Goal: Task Accomplishment & Management: Manage account settings

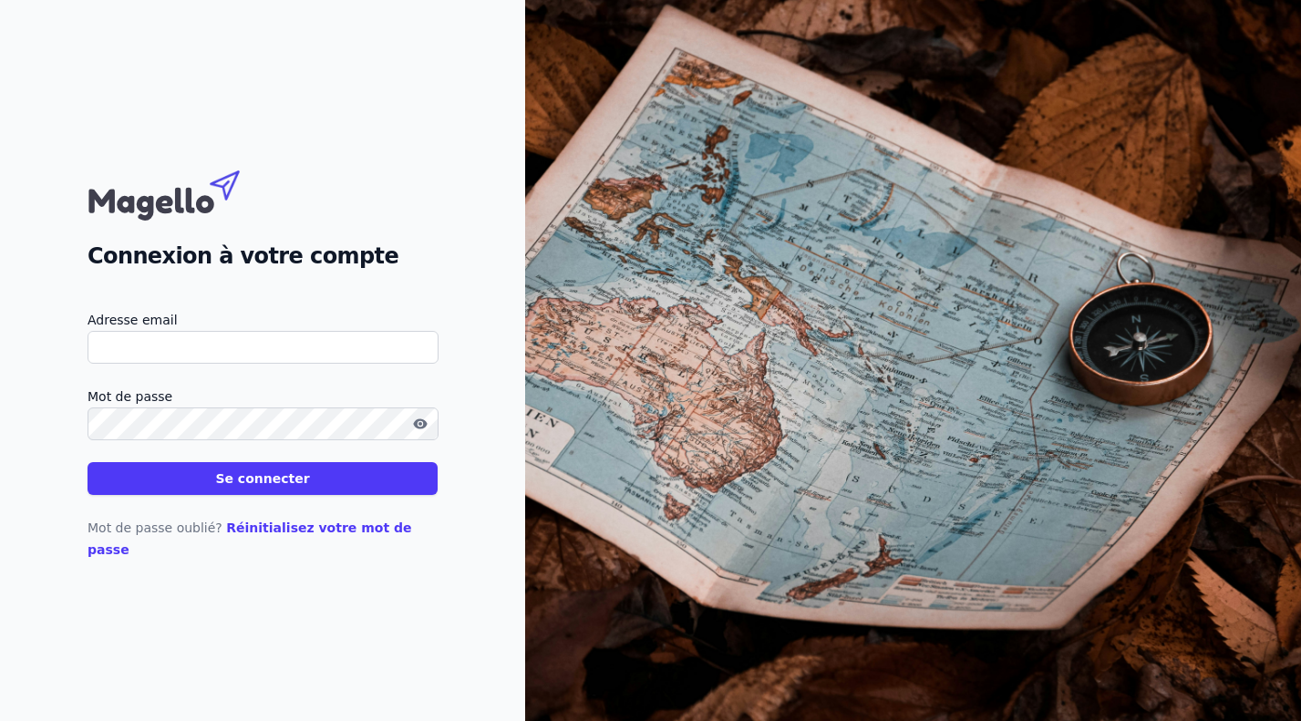
click at [180, 351] on input "Adresse email" at bounding box center [263, 347] width 351 height 33
type input "[EMAIL_ADDRESS][DOMAIN_NAME]"
click at [222, 484] on button "Se connecter" at bounding box center [263, 478] width 350 height 33
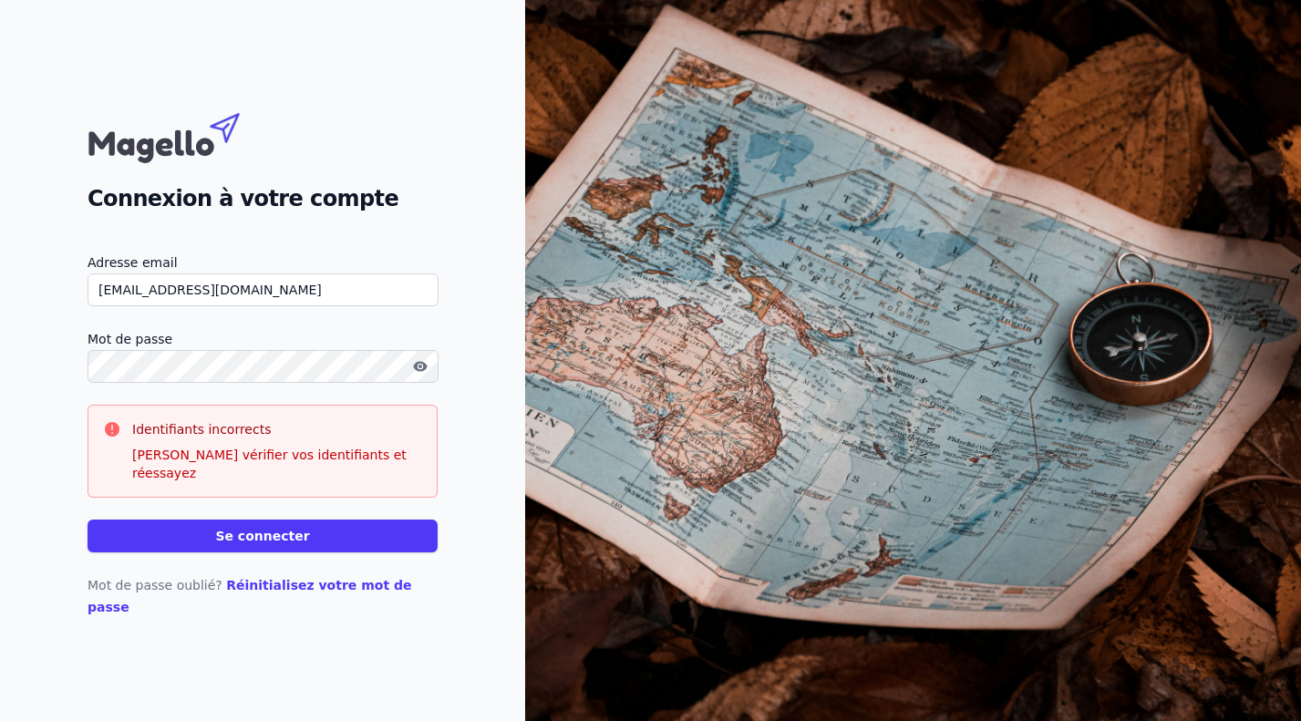
click at [88, 520] on button "Se connecter" at bounding box center [263, 536] width 350 height 33
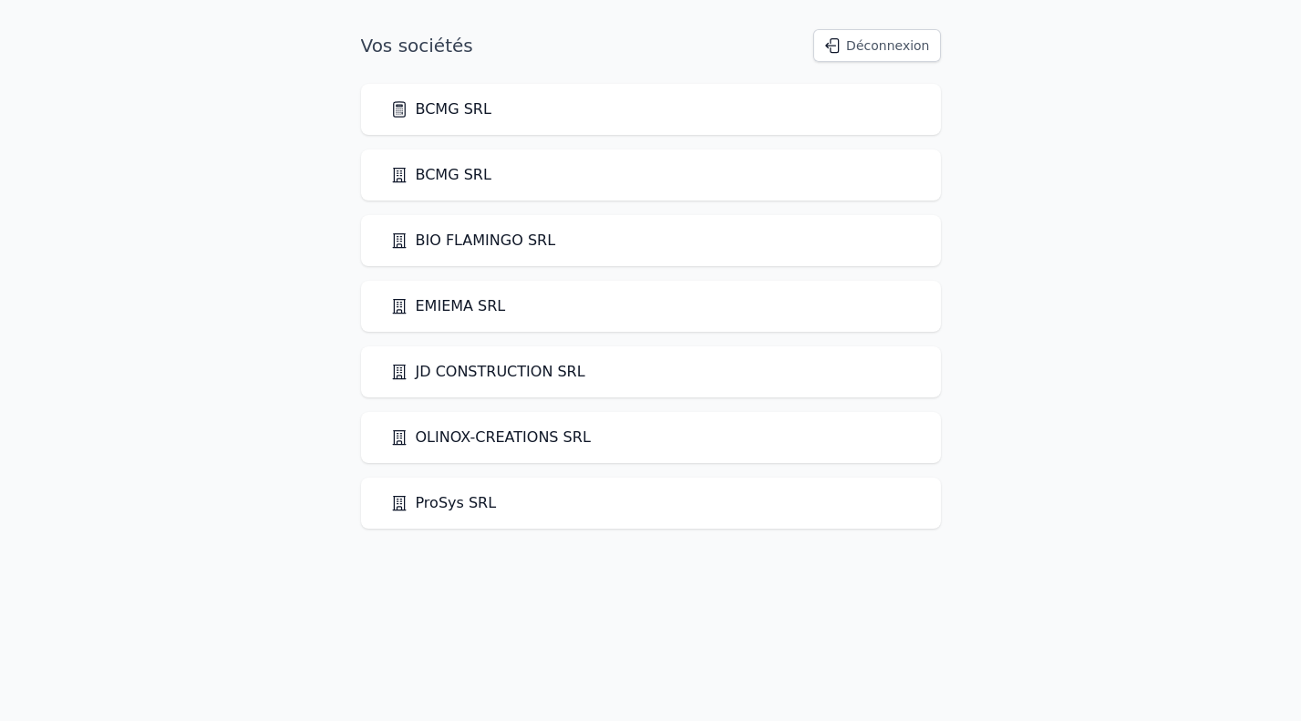
click at [440, 105] on link "BCMG SRL" at bounding box center [440, 109] width 101 height 22
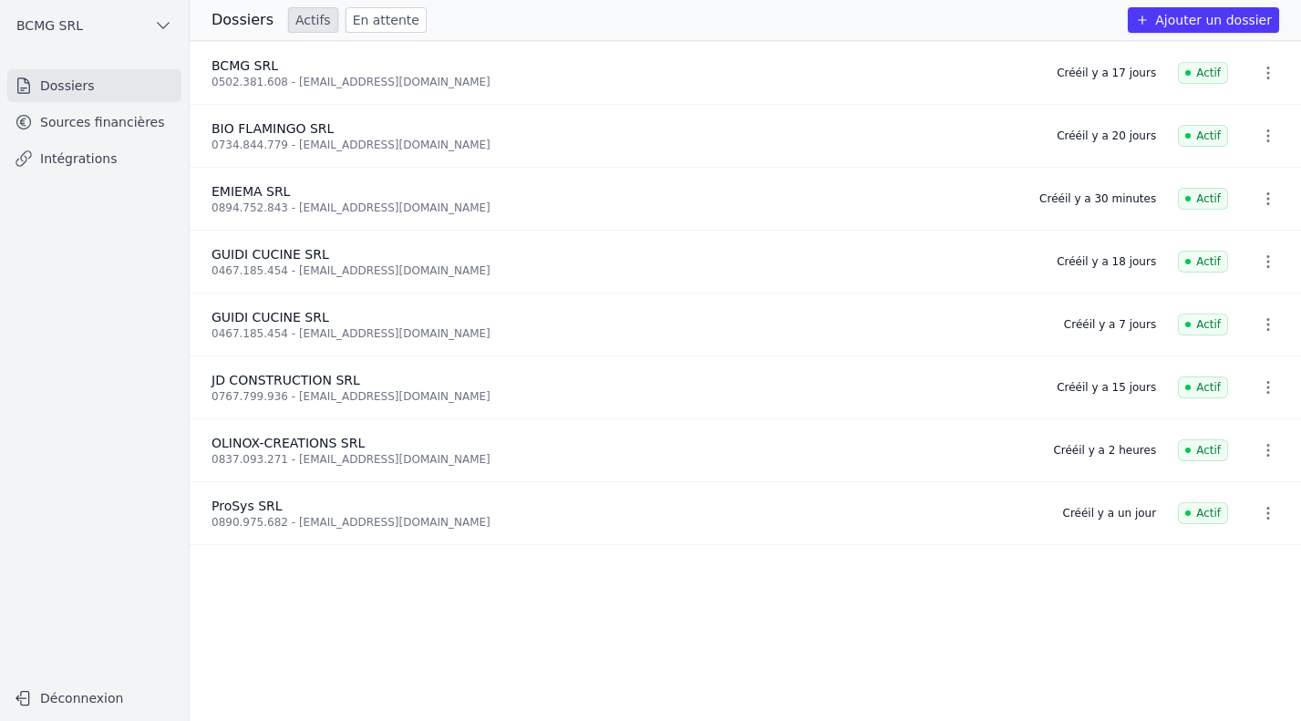
click at [58, 118] on link "Sources financières" at bounding box center [94, 122] width 174 height 33
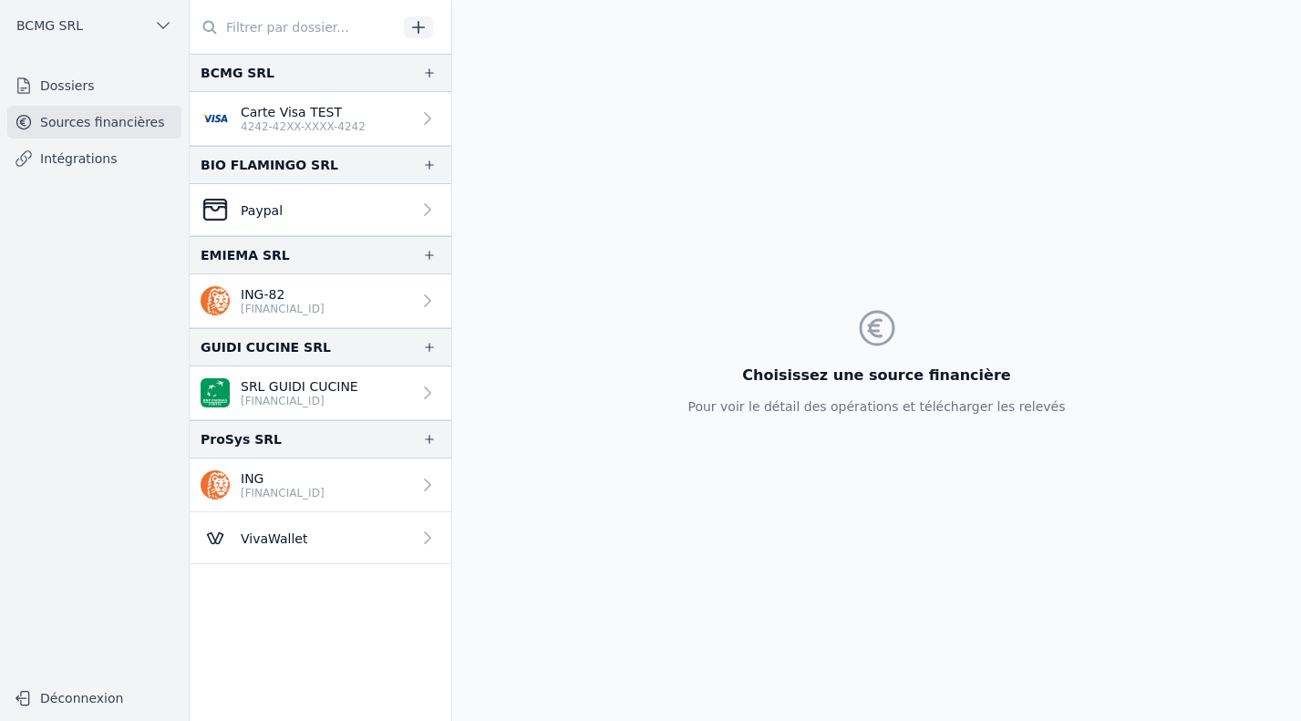
click at [62, 160] on link "Intégrations" at bounding box center [94, 158] width 174 height 33
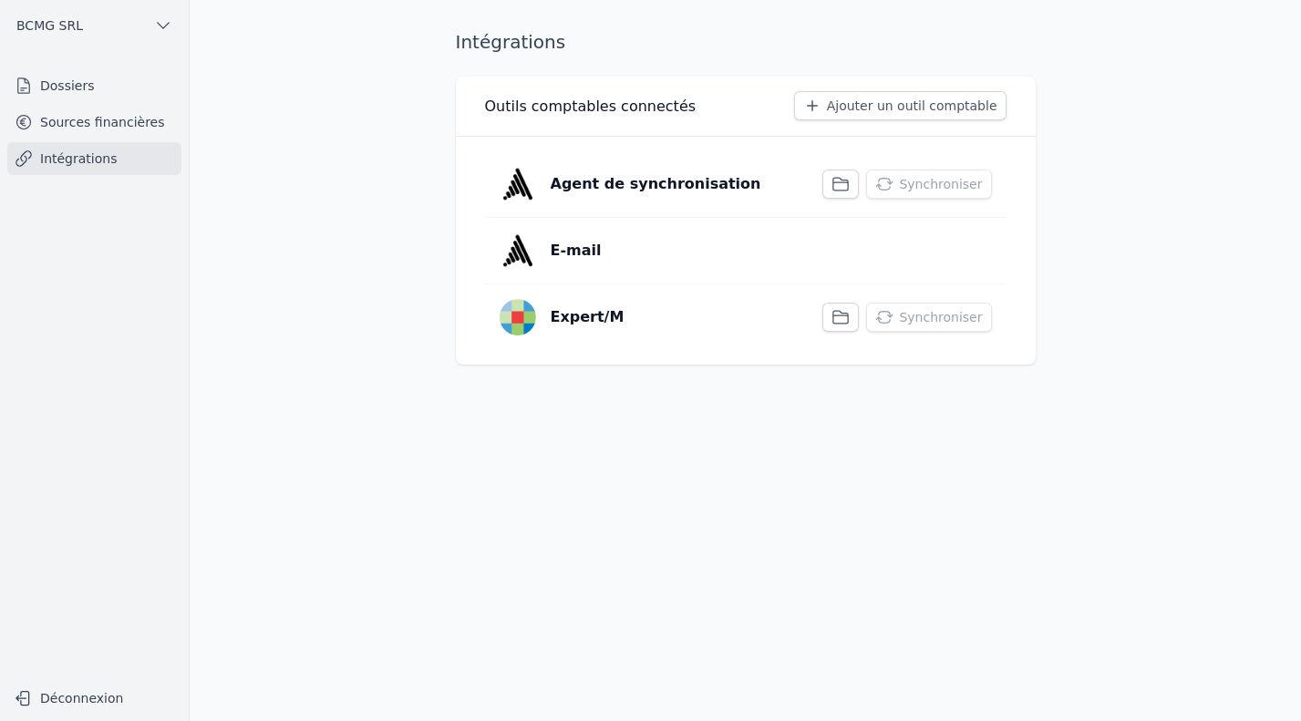
click at [57, 86] on link "Dossiers" at bounding box center [94, 85] width 174 height 33
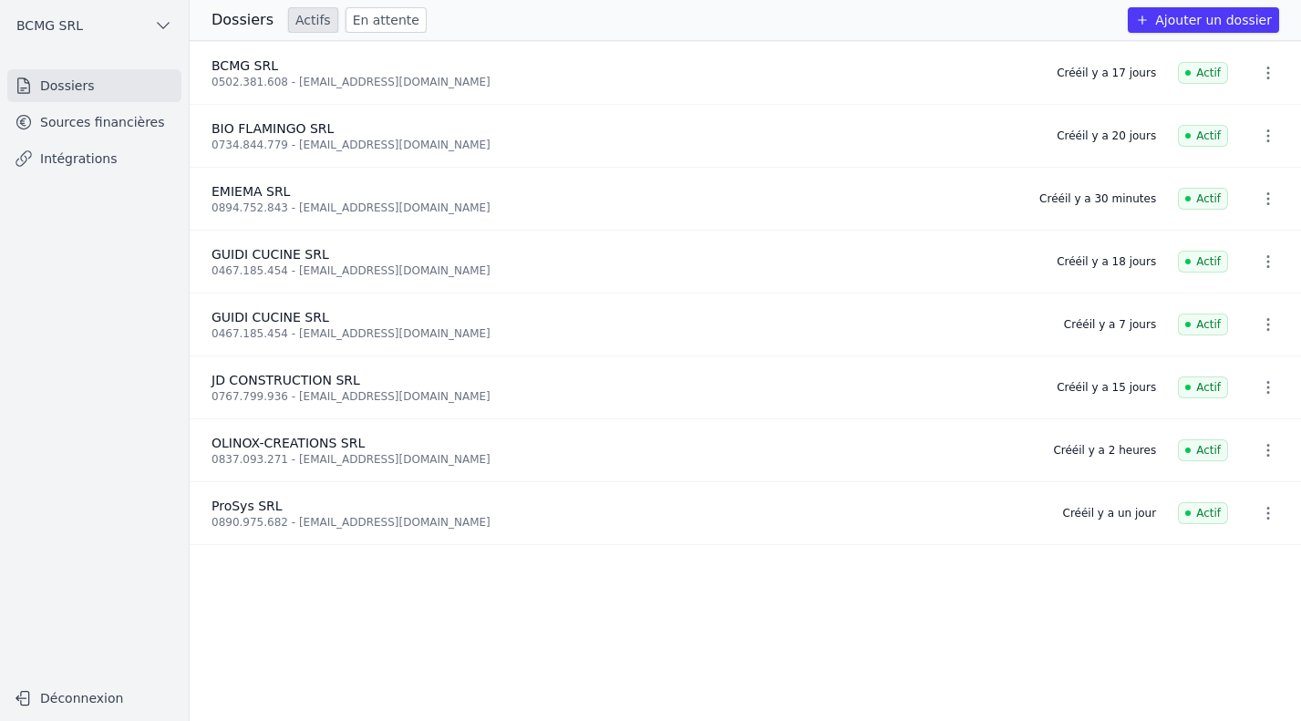
click at [157, 36] on button "BCMG SRL" at bounding box center [94, 25] width 174 height 29
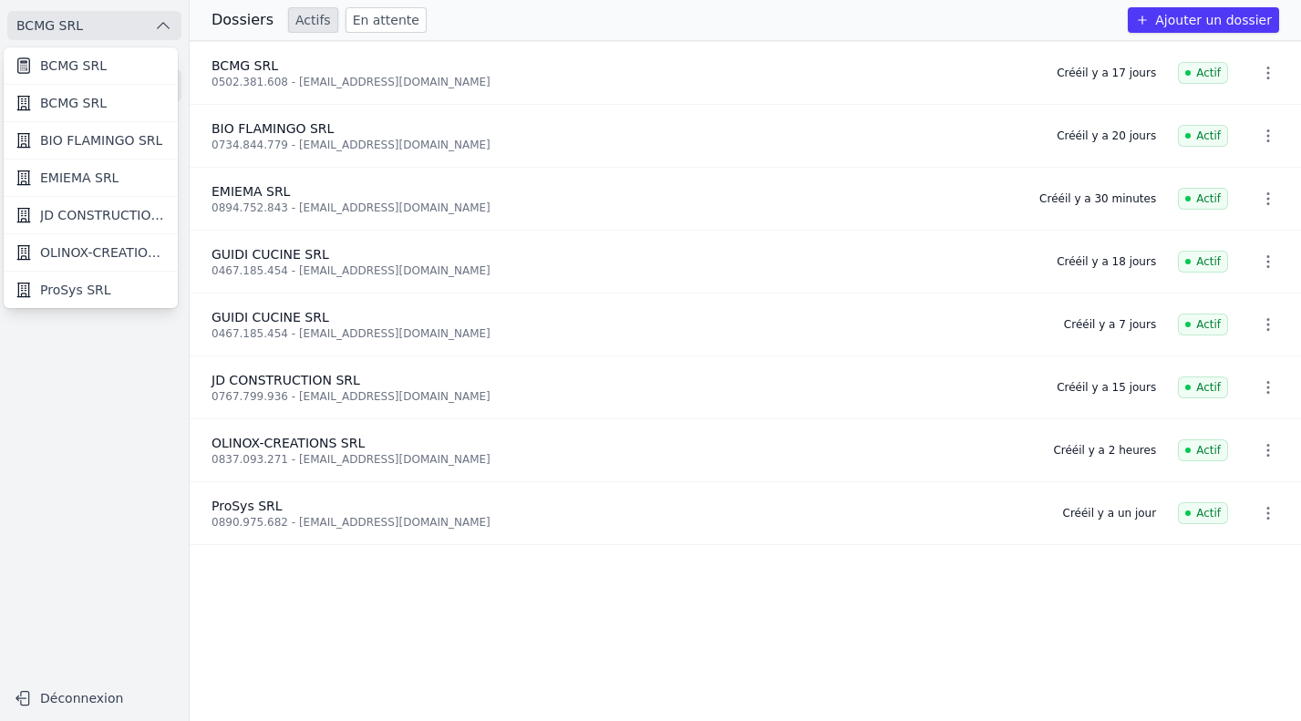
click at [55, 104] on span "BCMG SRL" at bounding box center [73, 103] width 67 height 18
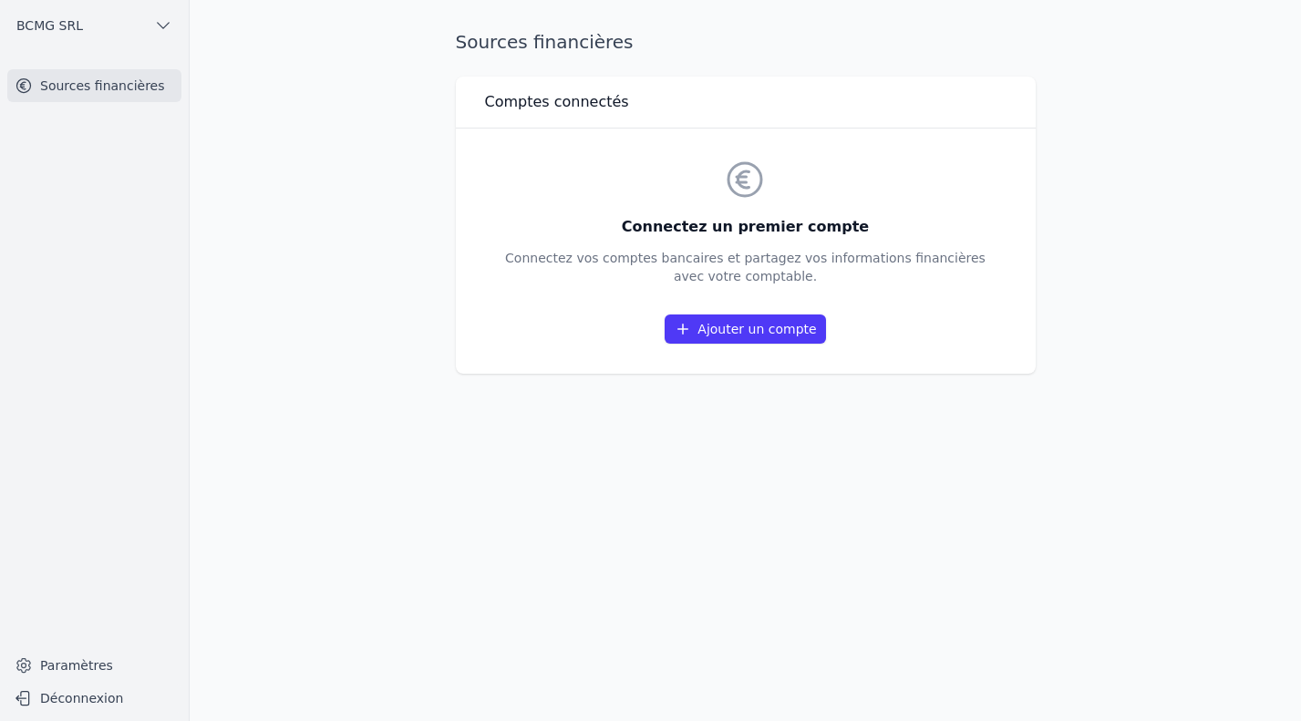
click at [46, 23] on span "BCMG SRL" at bounding box center [49, 25] width 67 height 18
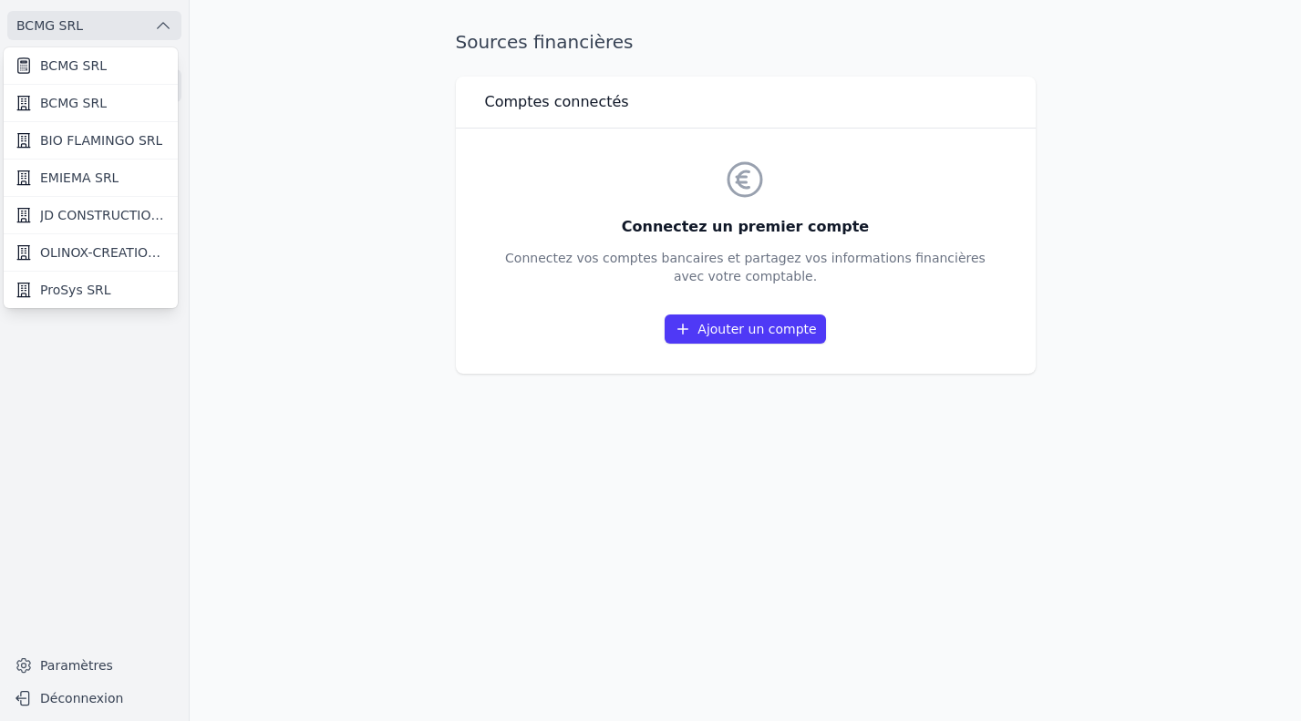
click at [58, 69] on span "BCMG SRL" at bounding box center [73, 66] width 67 height 18
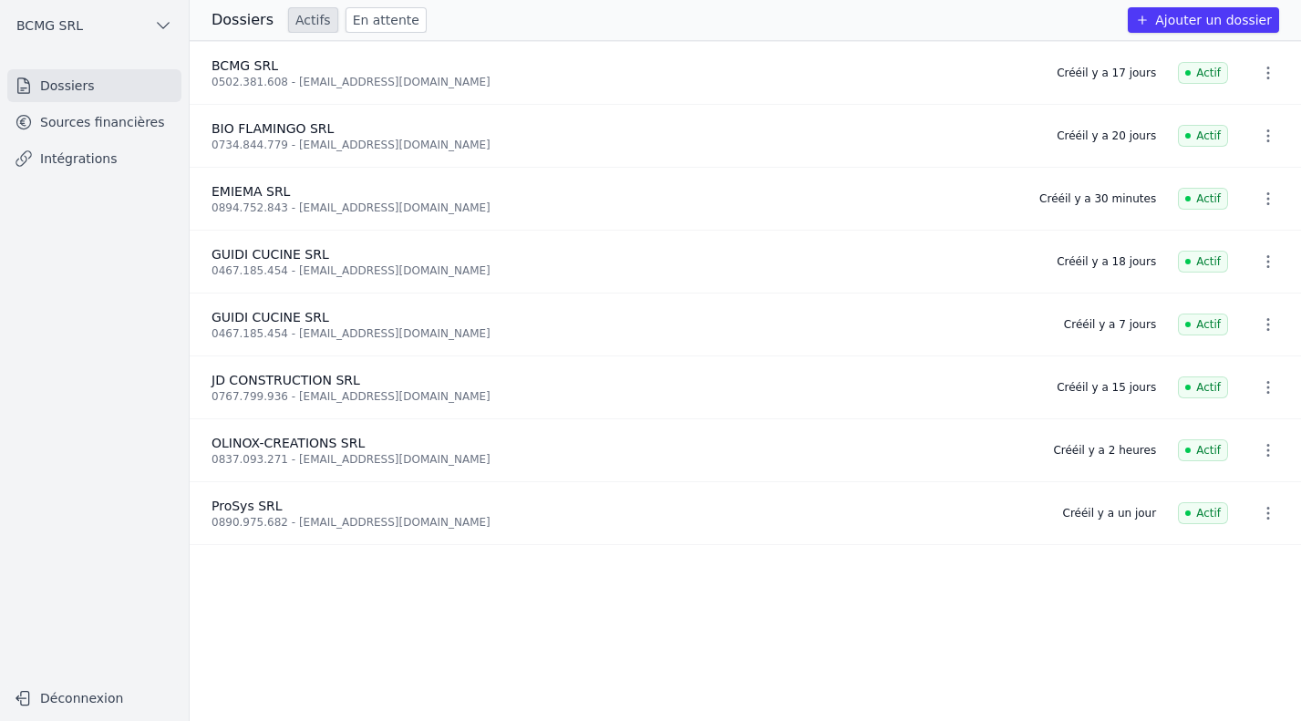
click at [65, 125] on link "Sources financières" at bounding box center [94, 122] width 174 height 33
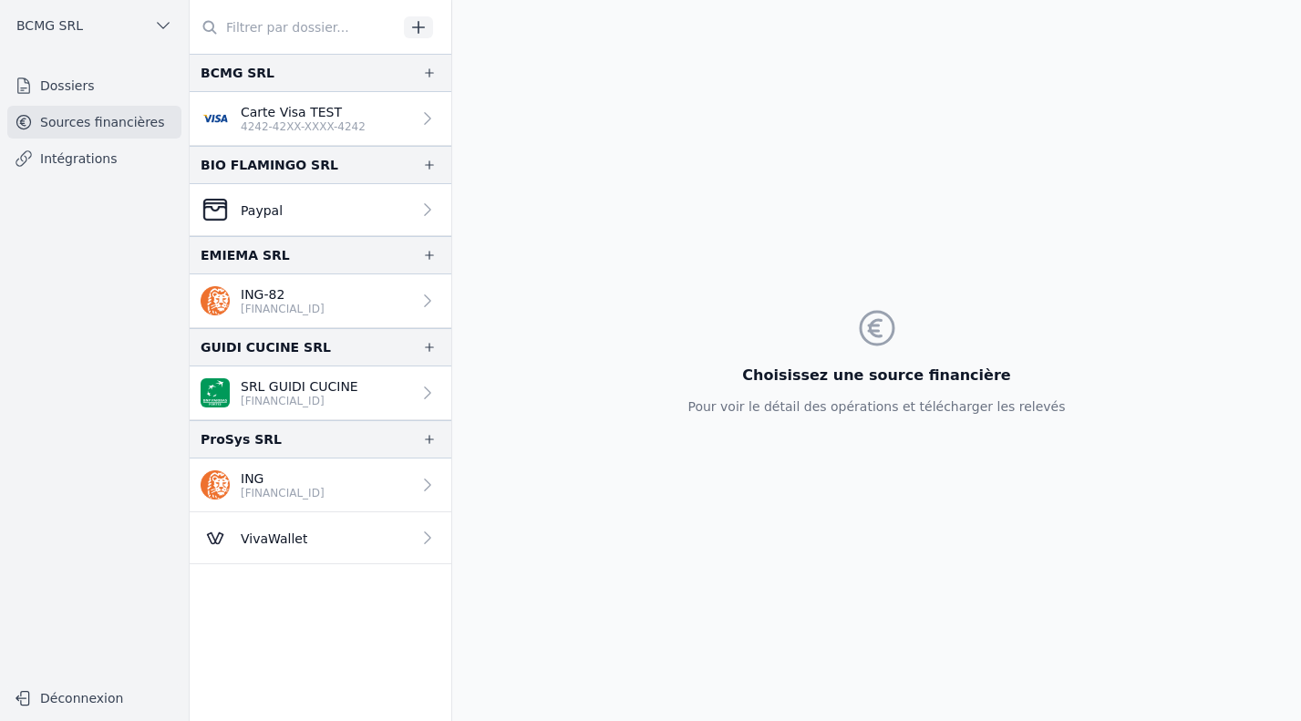
click at [48, 36] on button "BCMG SRL" at bounding box center [94, 25] width 174 height 29
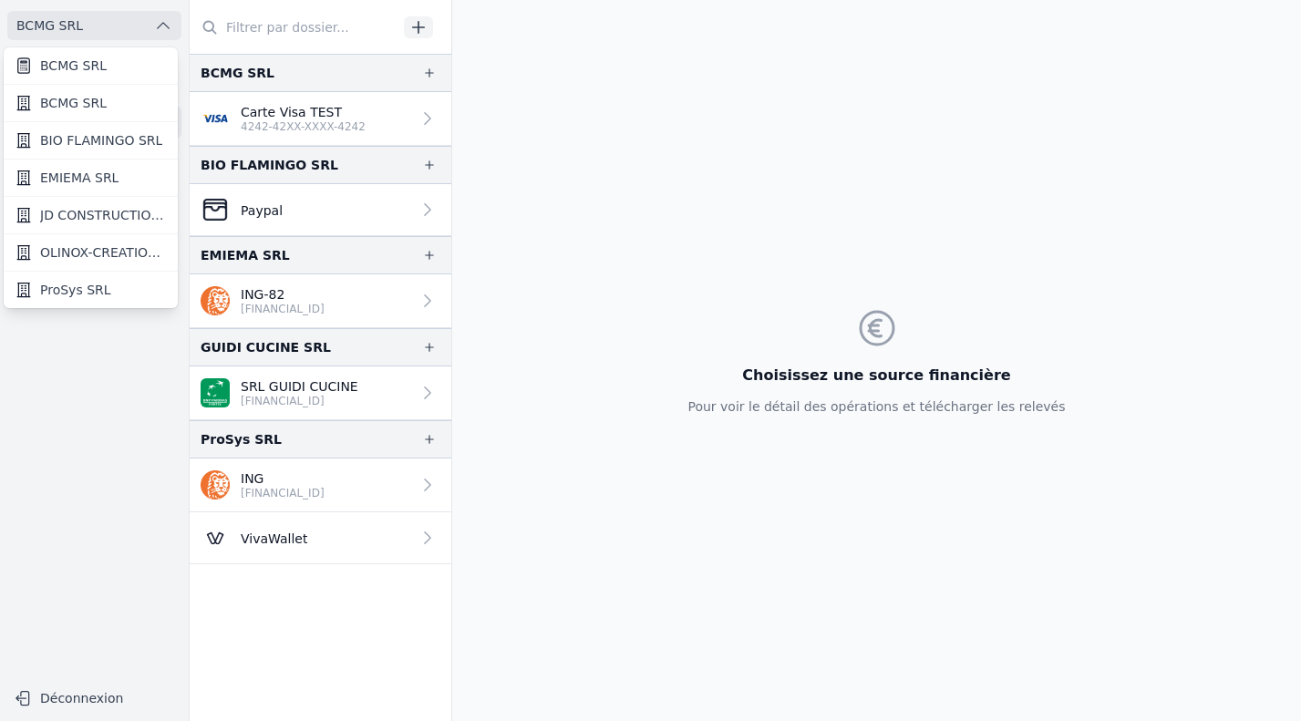
click at [56, 65] on span "BCMG SRL" at bounding box center [73, 66] width 67 height 18
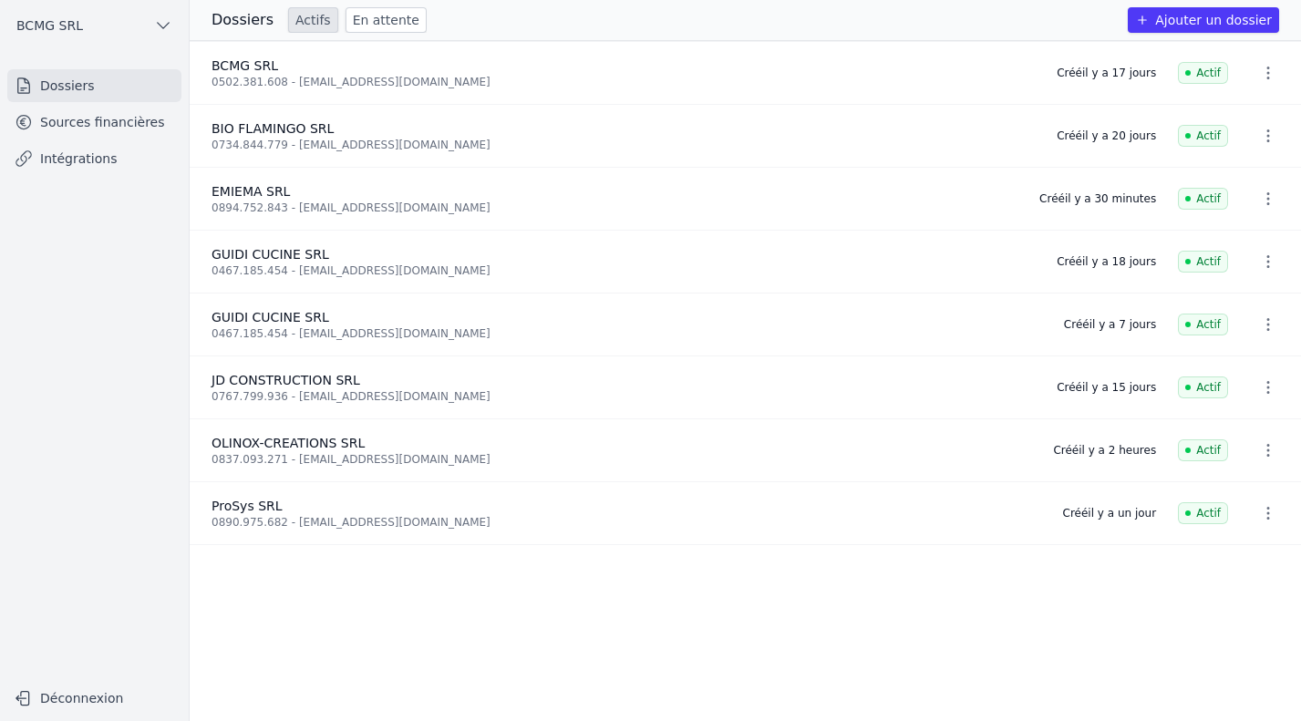
click at [71, 123] on link "Sources financières" at bounding box center [94, 122] width 174 height 33
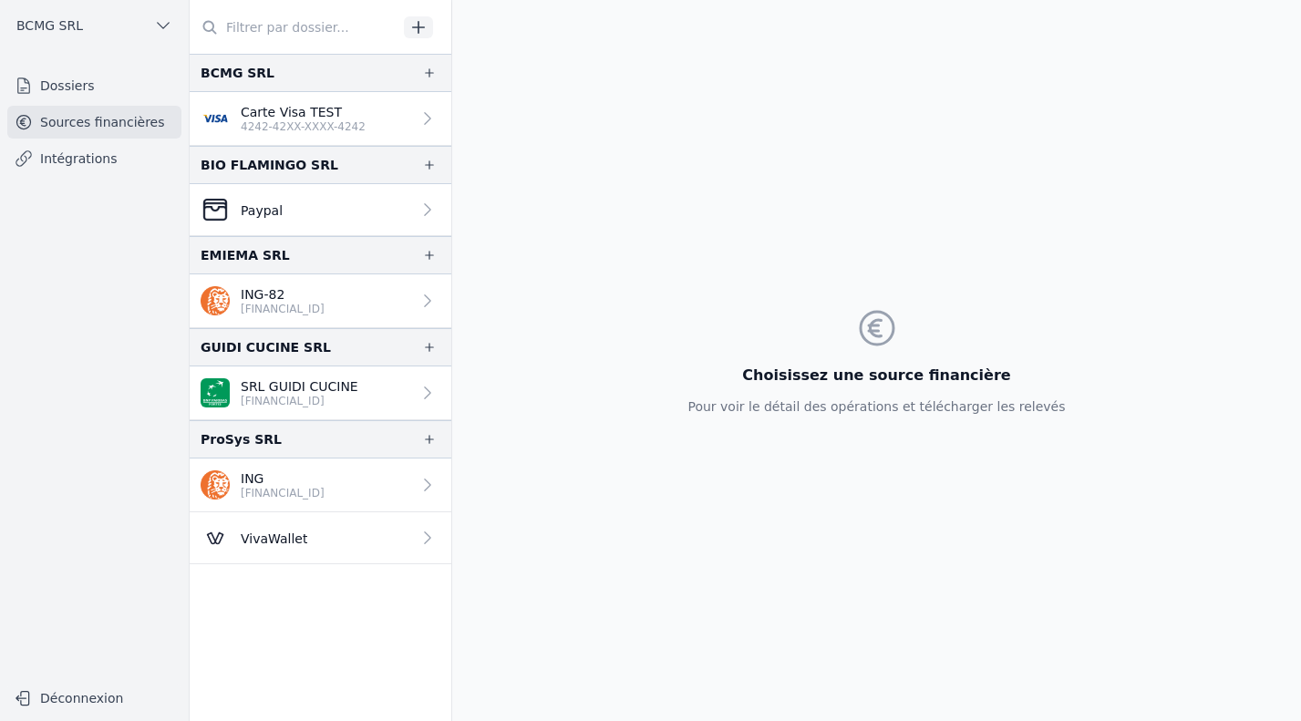
click at [264, 308] on p "[FINANCIAL_ID]" at bounding box center [283, 309] width 84 height 15
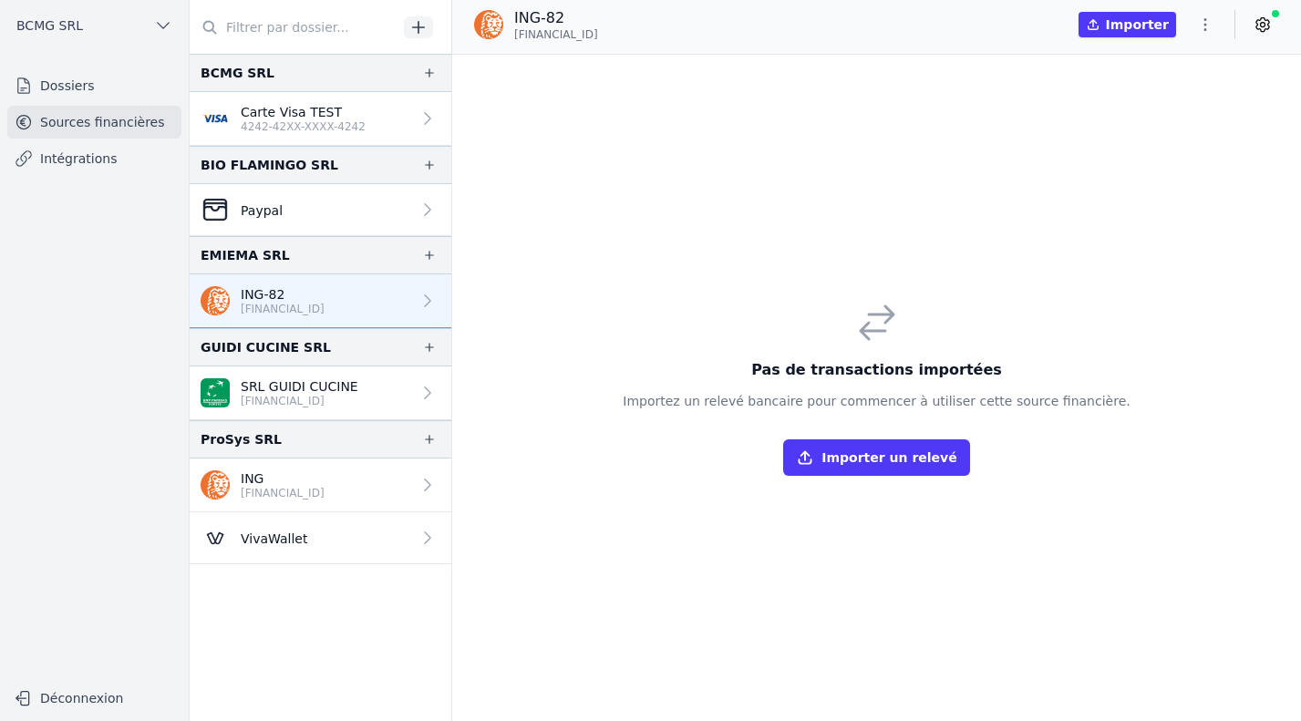
click at [1263, 28] on icon at bounding box center [1262, 24] width 18 height 18
